Goal: Information Seeking & Learning: Learn about a topic

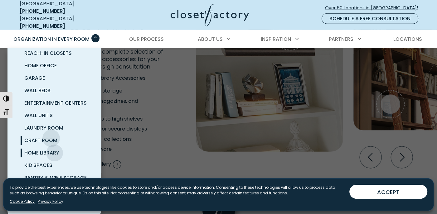
scroll to position [1248, 0]
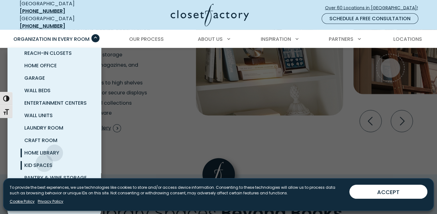
click at [44, 162] on span "Kid Spaces" at bounding box center [38, 165] width 28 height 7
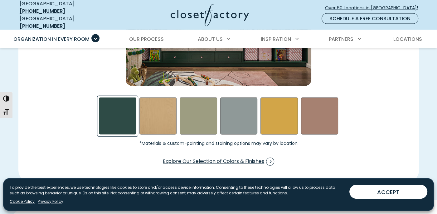
scroll to position [1092, 0]
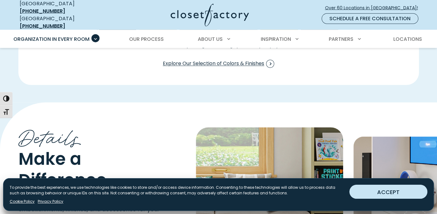
click at [397, 191] on button "ACCEPT" at bounding box center [388, 192] width 78 height 14
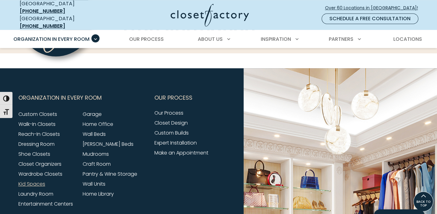
scroll to position [1985, 0]
